Goal: Task Accomplishment & Management: Complete application form

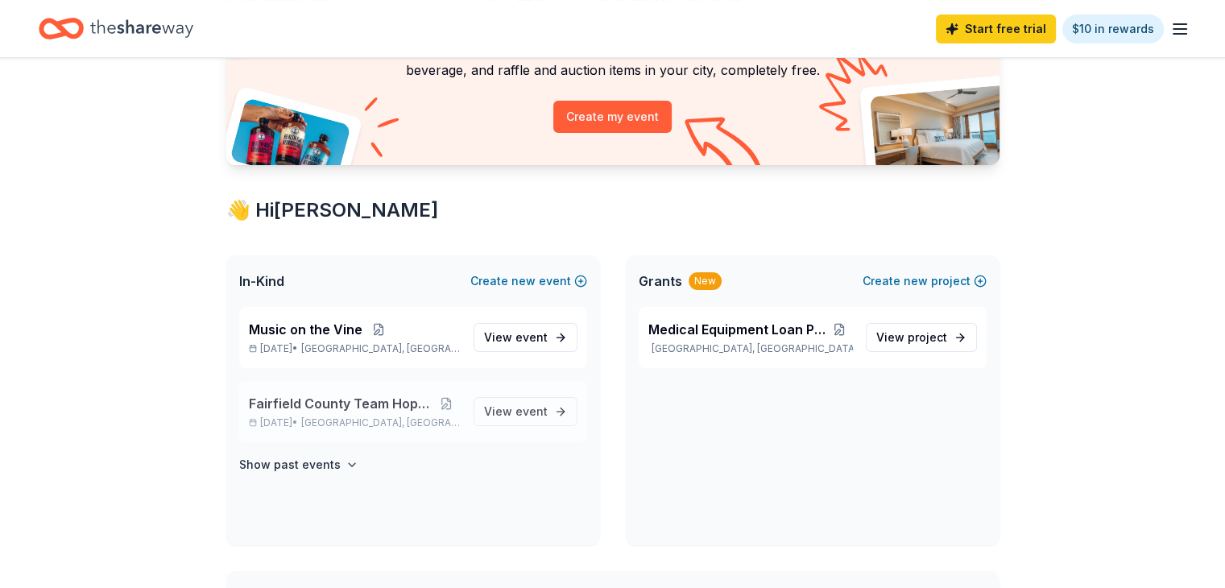
scroll to position [161, 0]
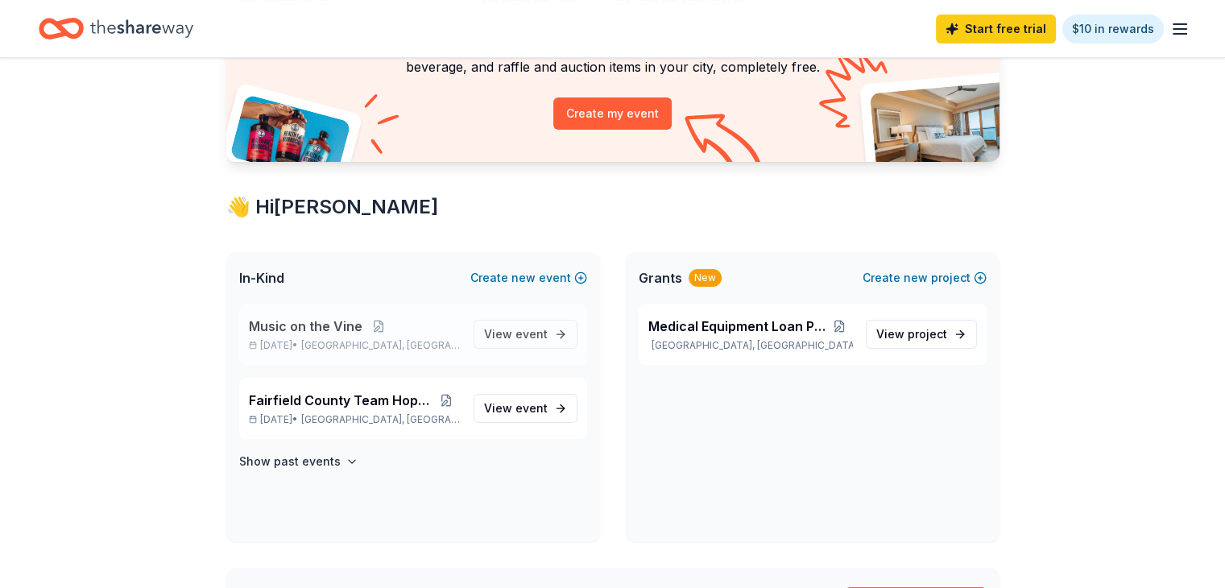
click at [356, 327] on span "Music on the Vine" at bounding box center [306, 325] width 114 height 19
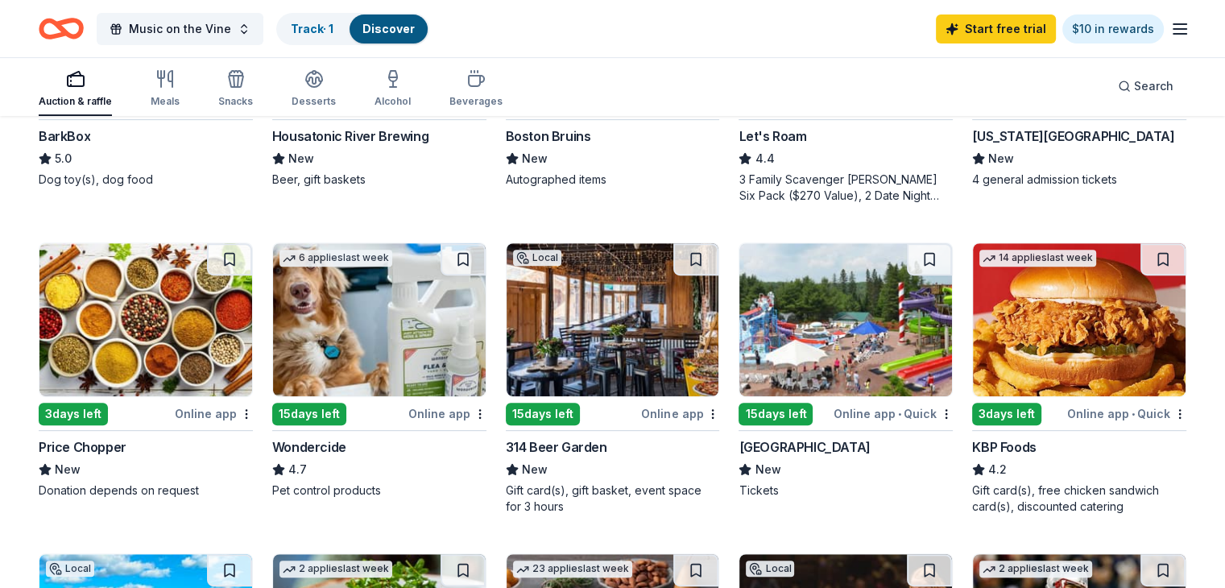
scroll to position [644, 0]
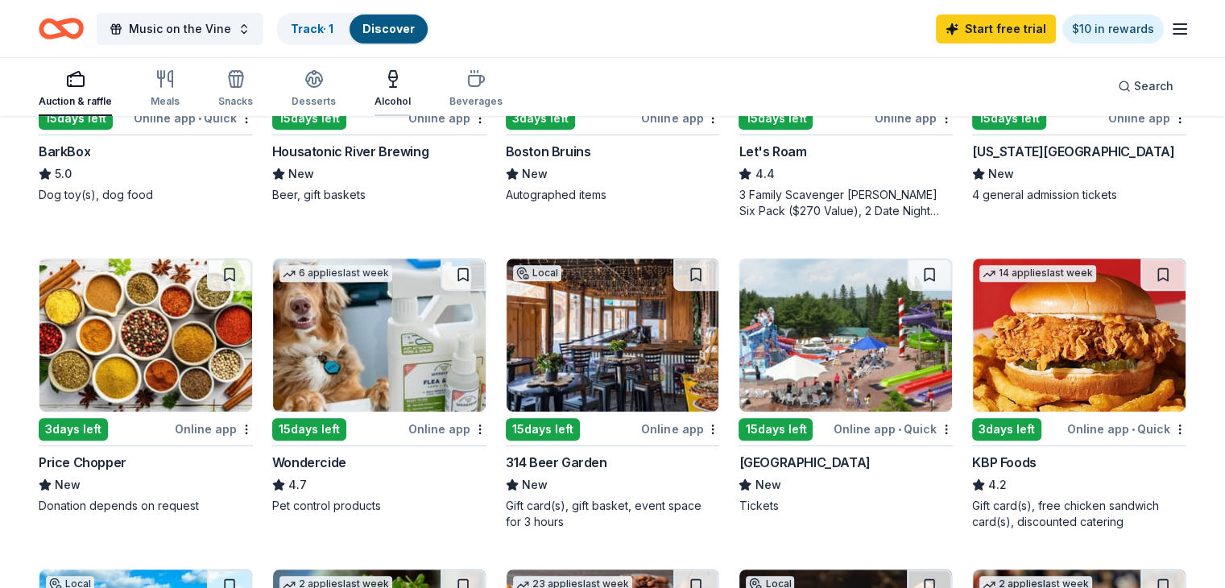
click at [403, 85] on icon "button" at bounding box center [392, 78] width 19 height 19
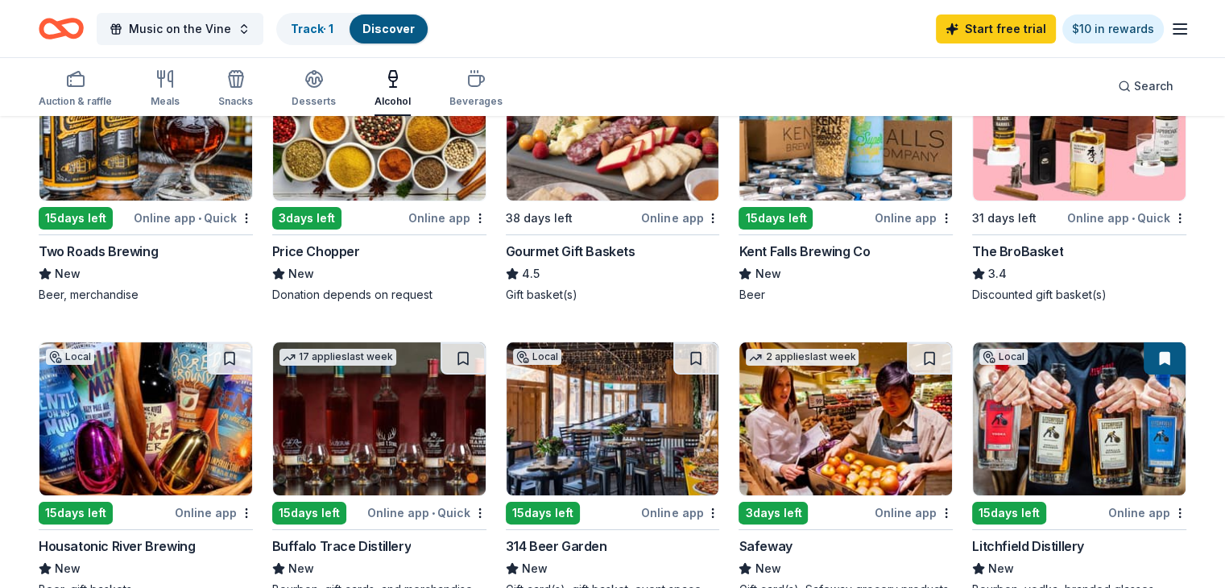
scroll to position [403, 0]
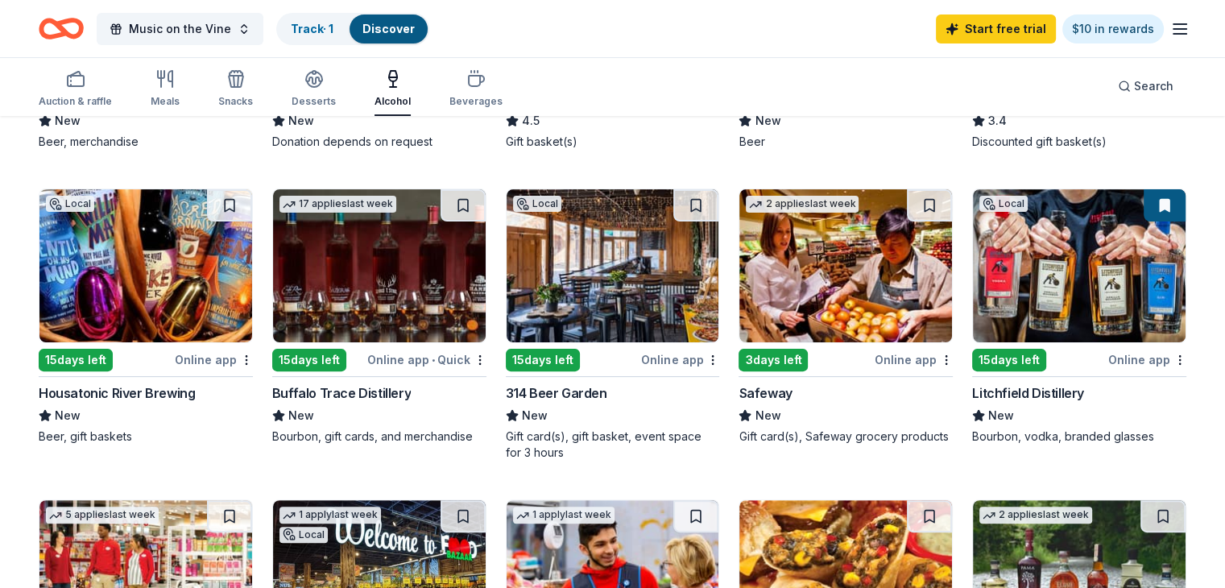
click at [1011, 386] on div "Litchfield Distillery" at bounding box center [1028, 392] width 112 height 19
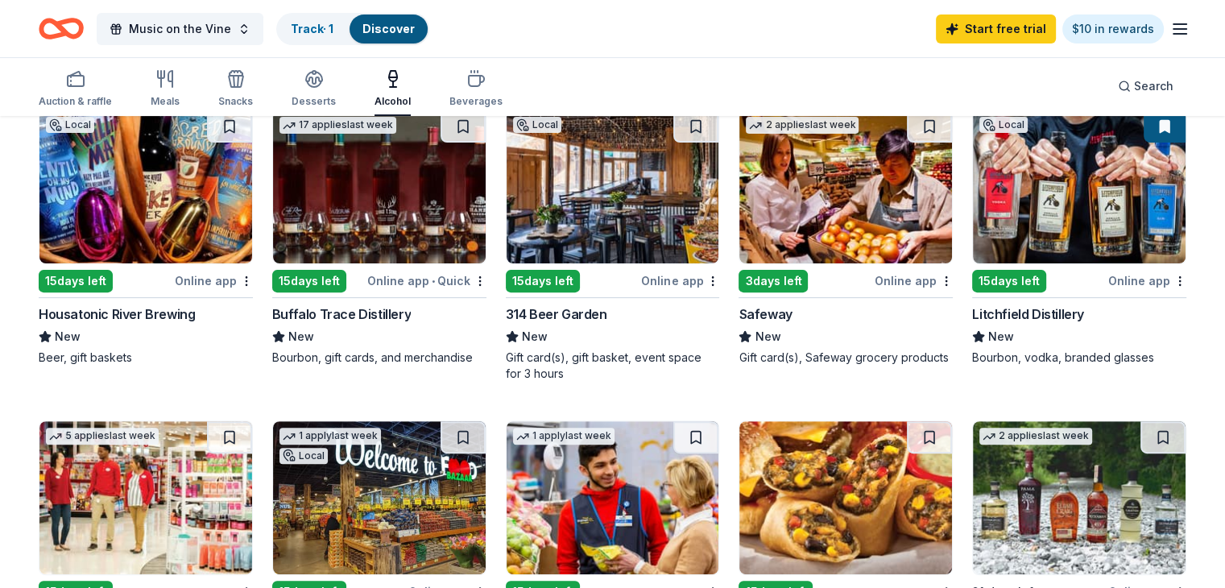
scroll to position [564, 0]
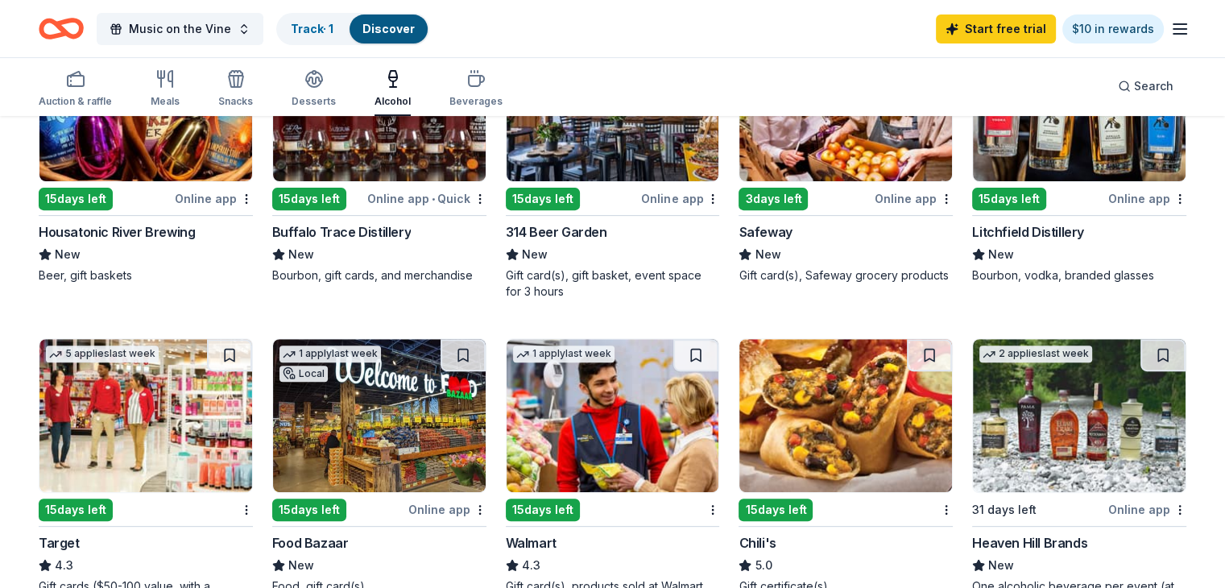
click at [401, 229] on div "Buffalo Trace Distillery" at bounding box center [341, 231] width 139 height 19
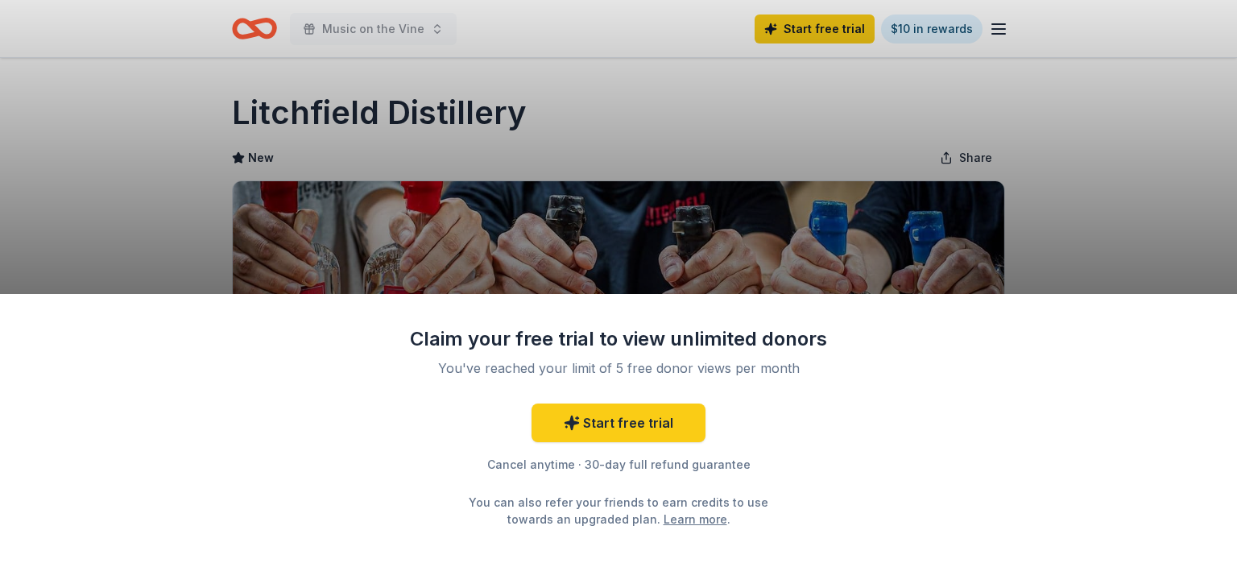
click at [1043, 198] on div "Claim your free trial to view unlimited donors You've reached your limit of 5 f…" at bounding box center [618, 294] width 1237 height 588
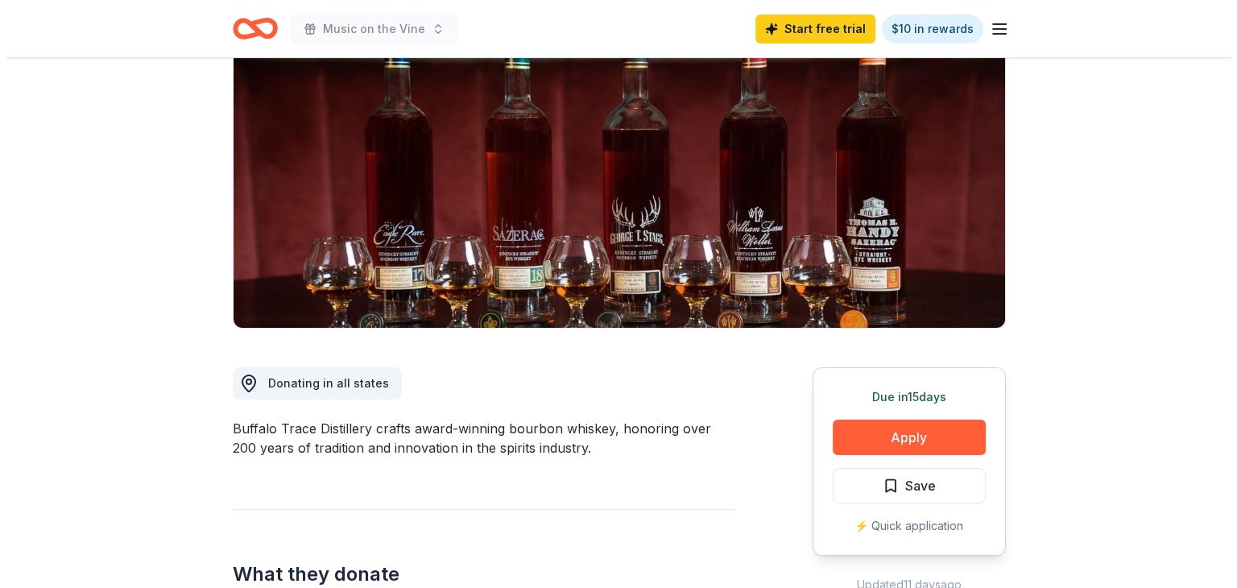
scroll to position [242, 0]
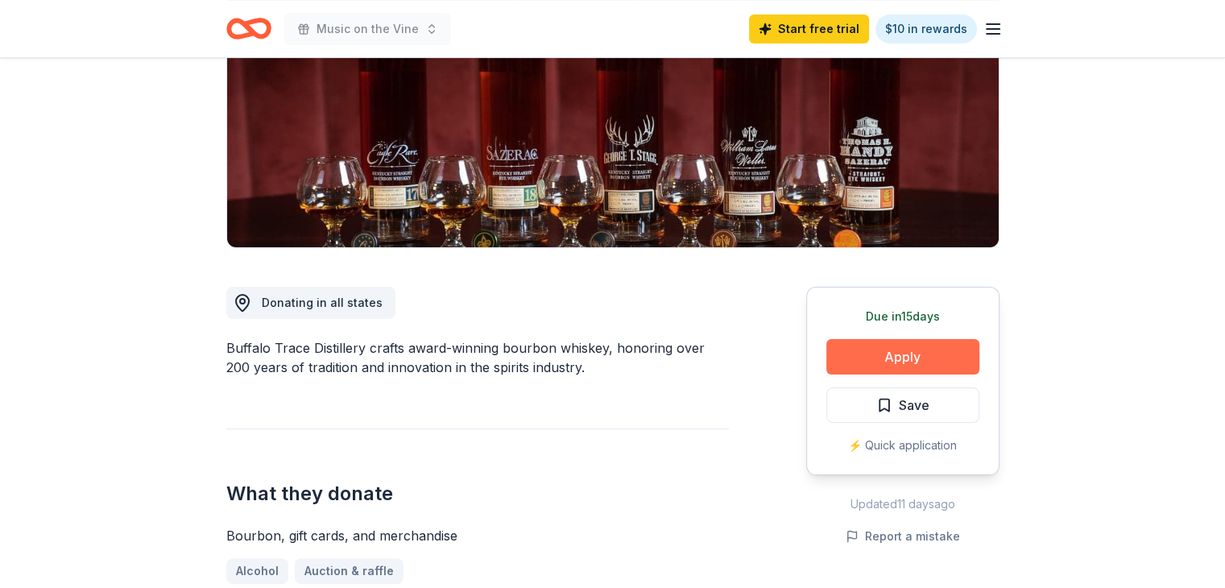
click at [917, 362] on button "Apply" at bounding box center [902, 356] width 153 height 35
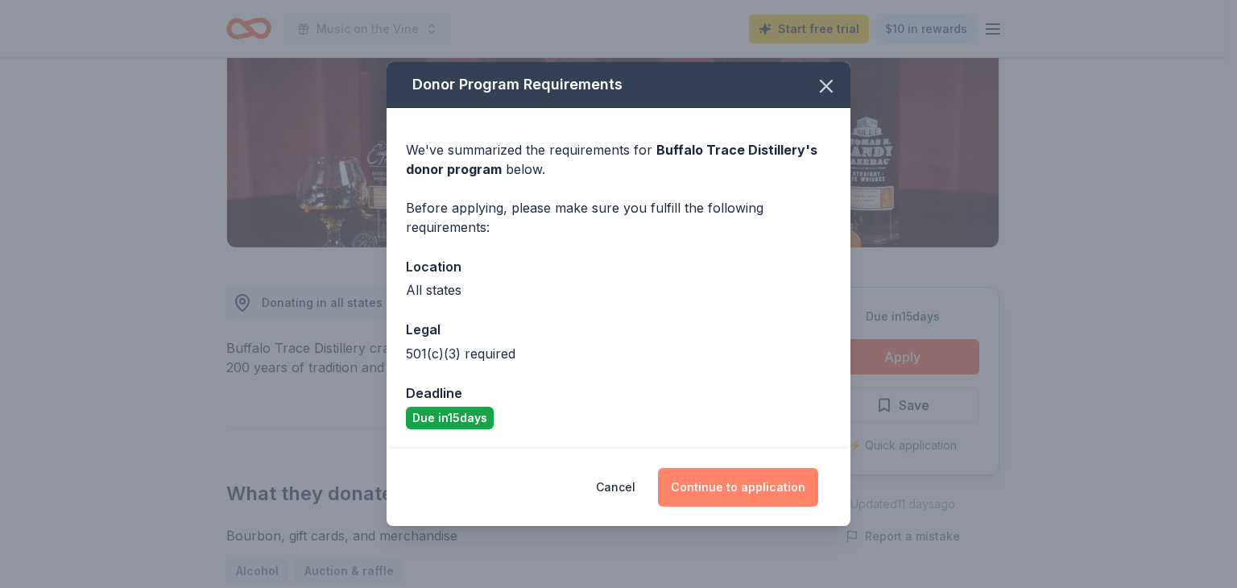
click at [726, 487] on button "Continue to application" at bounding box center [738, 487] width 160 height 39
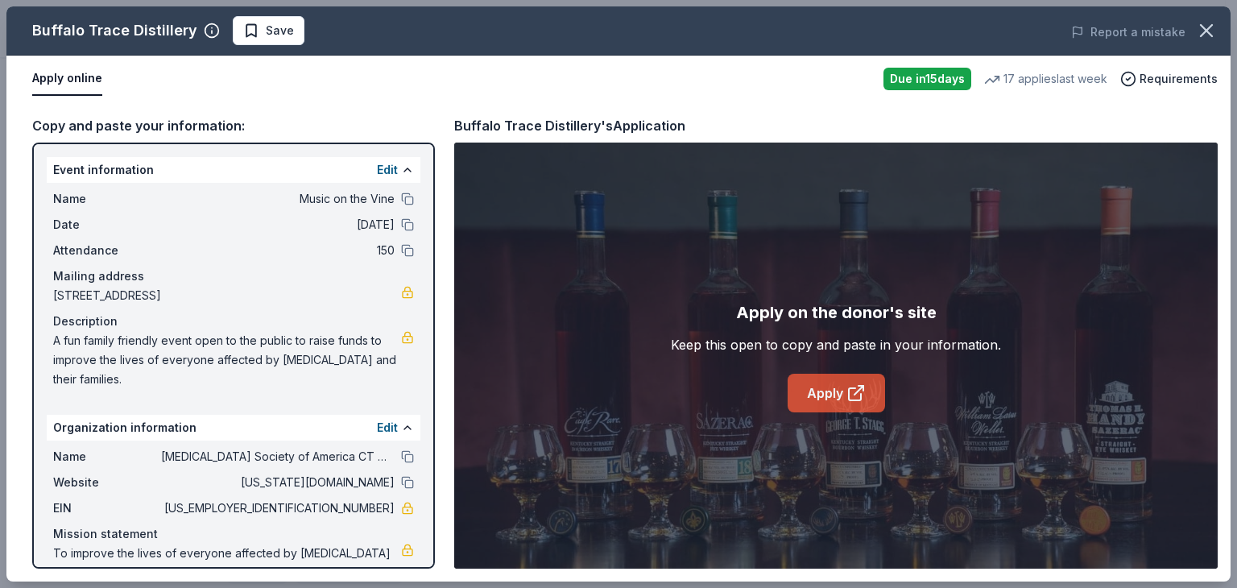
click at [809, 393] on link "Apply" at bounding box center [836, 393] width 97 height 39
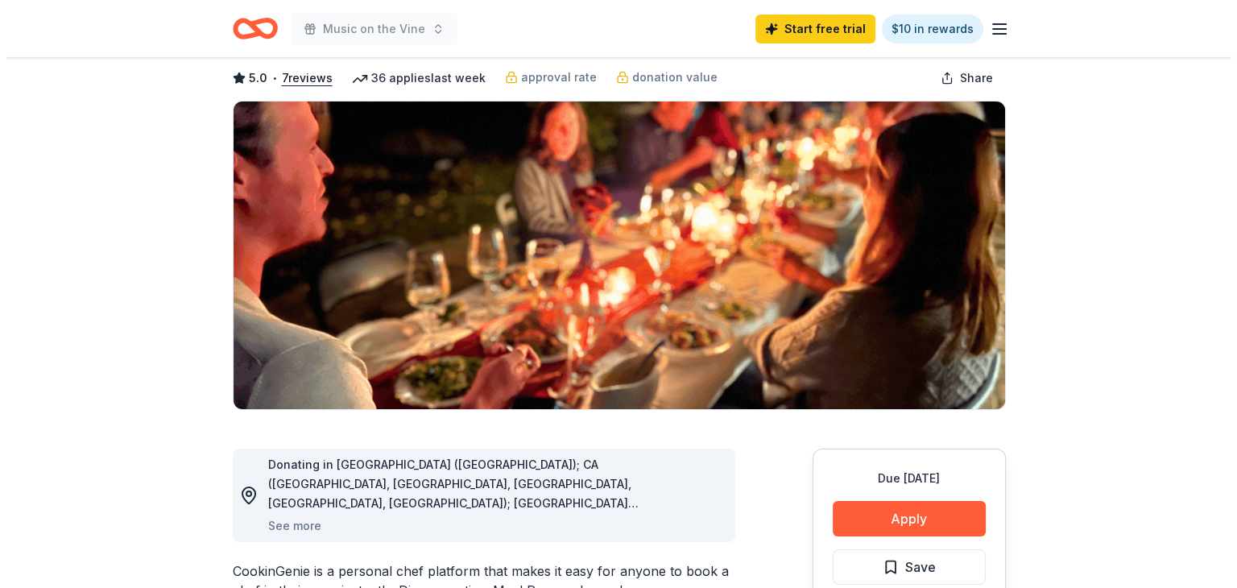
scroll to position [242, 0]
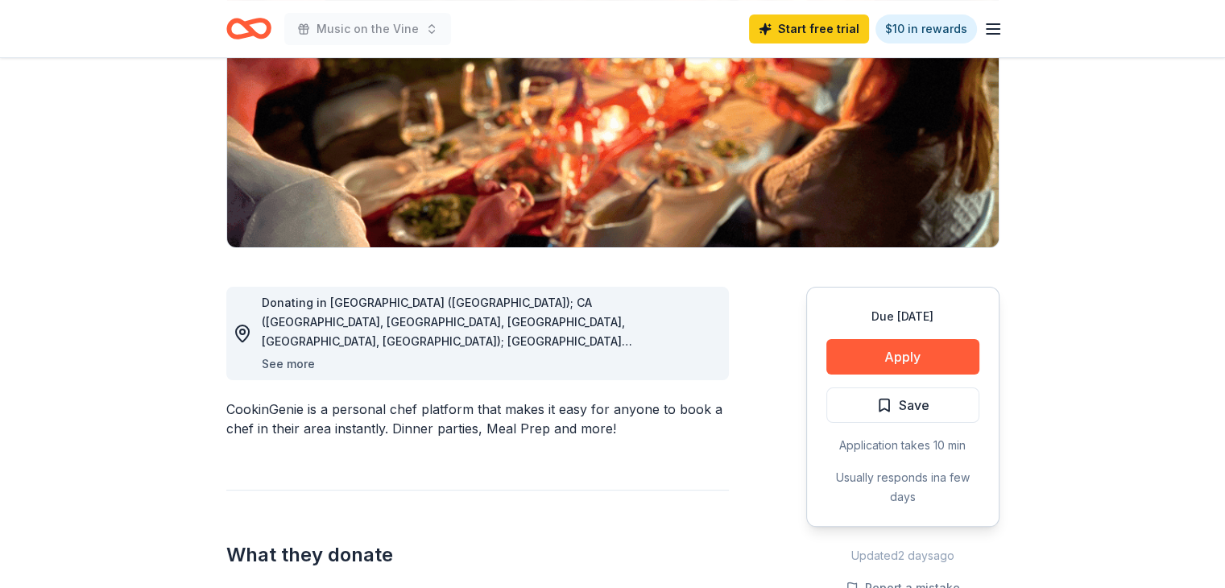
click at [298, 365] on button "See more" at bounding box center [288, 363] width 53 height 19
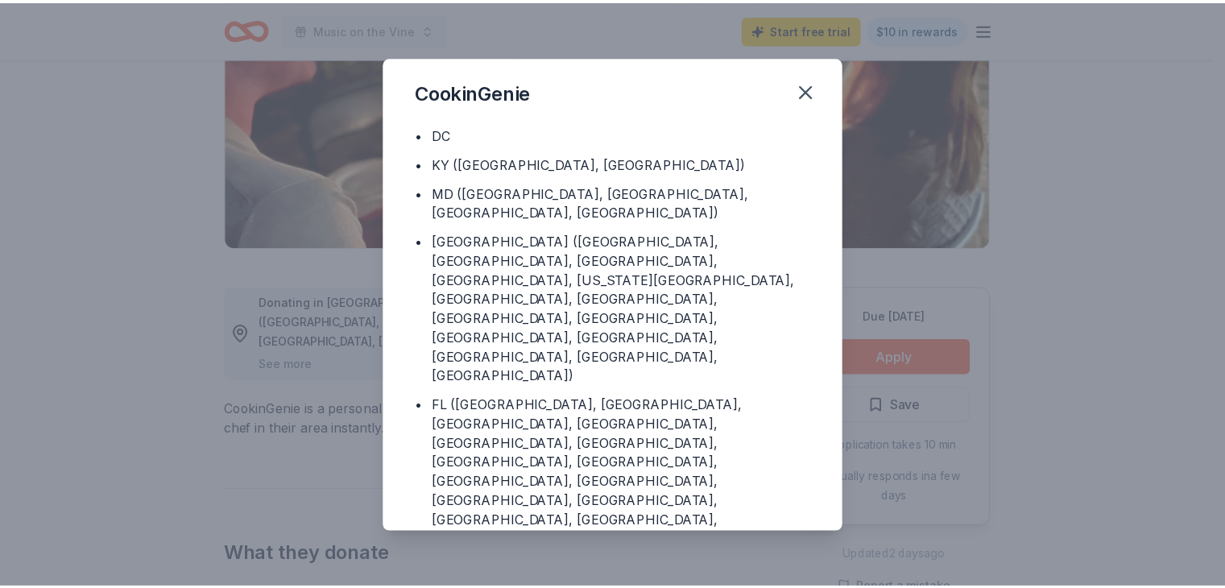
scroll to position [188, 0]
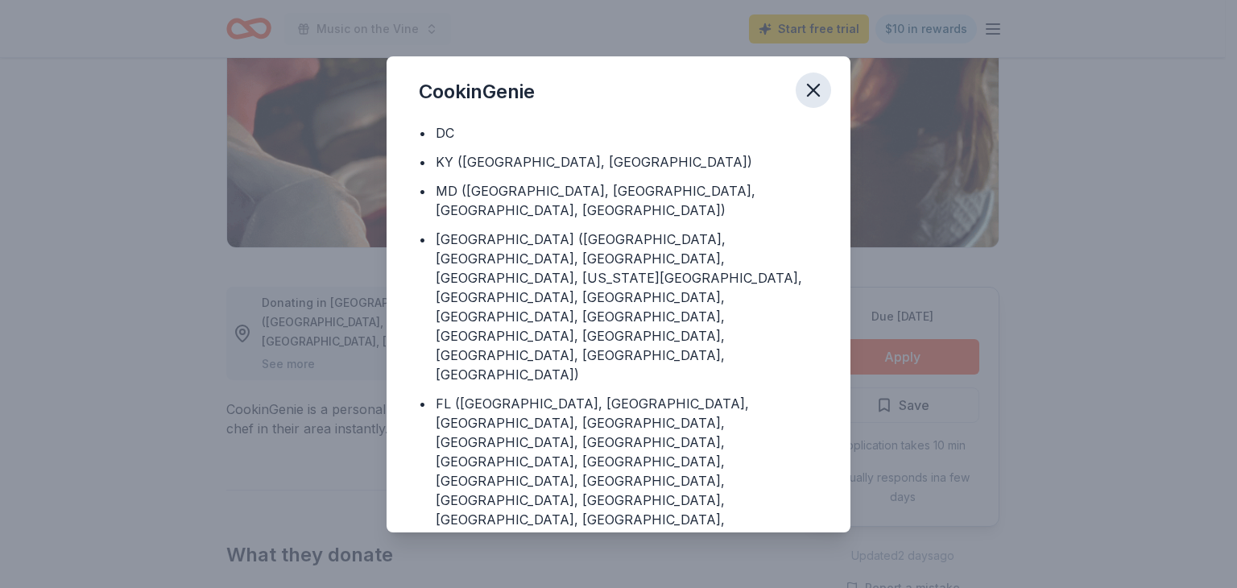
click at [820, 88] on icon "button" at bounding box center [813, 90] width 23 height 23
